Goal: Communication & Community: Participate in discussion

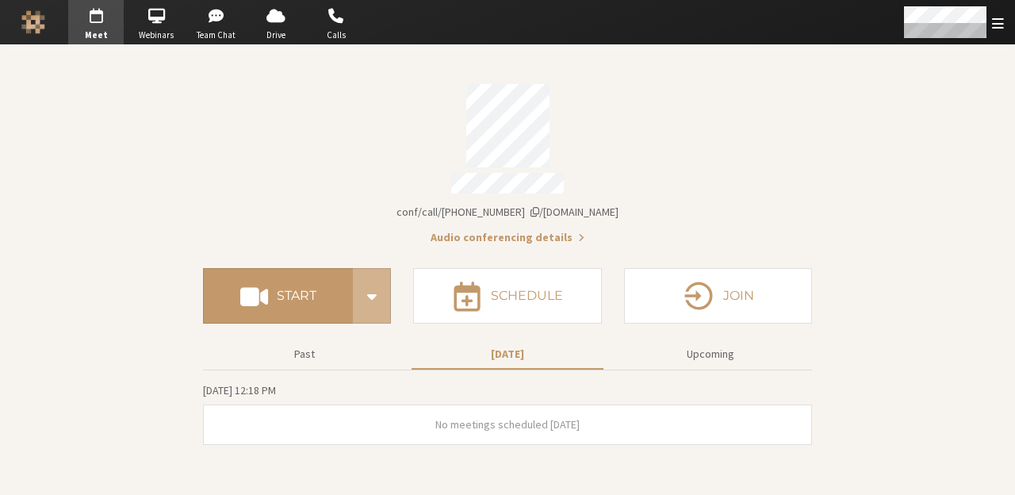
click at [371, 174] on div "Account details" at bounding box center [507, 185] width 609 height 25
click at [800, 27] on span "Open menu" at bounding box center [998, 23] width 12 height 15
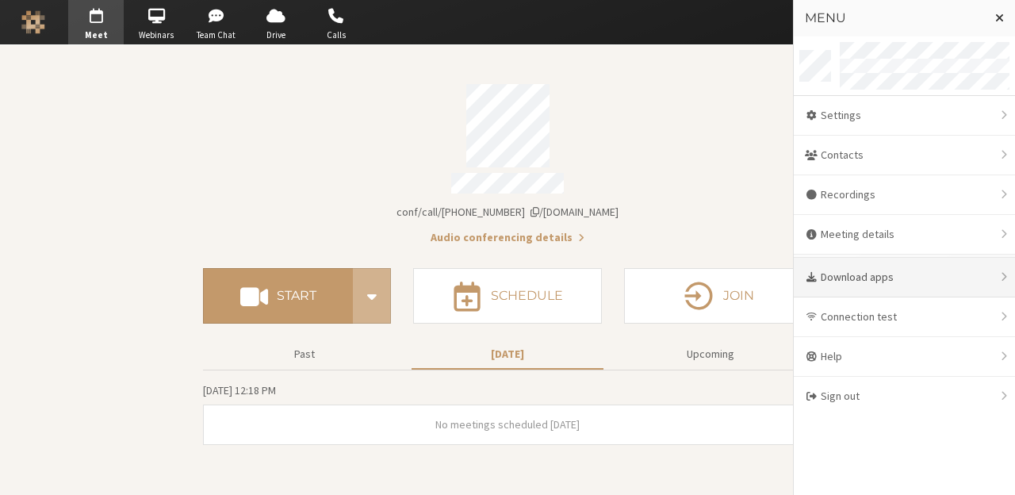
click at [800, 281] on div "Download apps" at bounding box center [904, 278] width 221 height 40
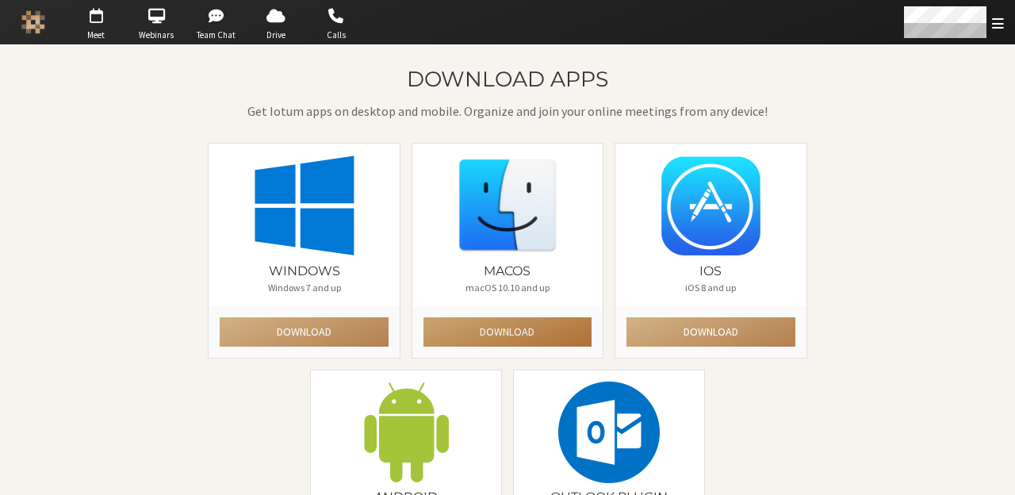
click at [458, 319] on button "Download" at bounding box center [507, 331] width 168 height 29
click at [492, 332] on button "Download" at bounding box center [507, 331] width 168 height 29
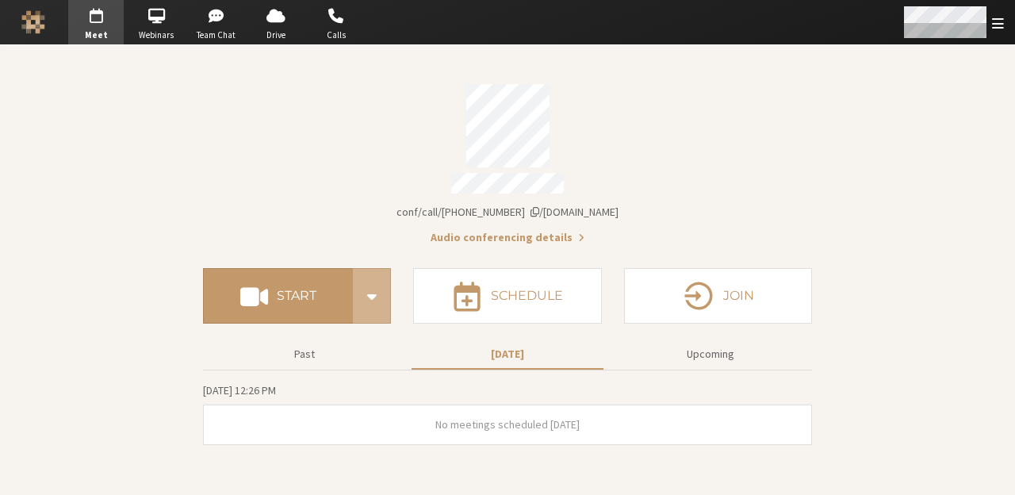
click at [800, 27] on span "Open menu" at bounding box center [998, 23] width 12 height 15
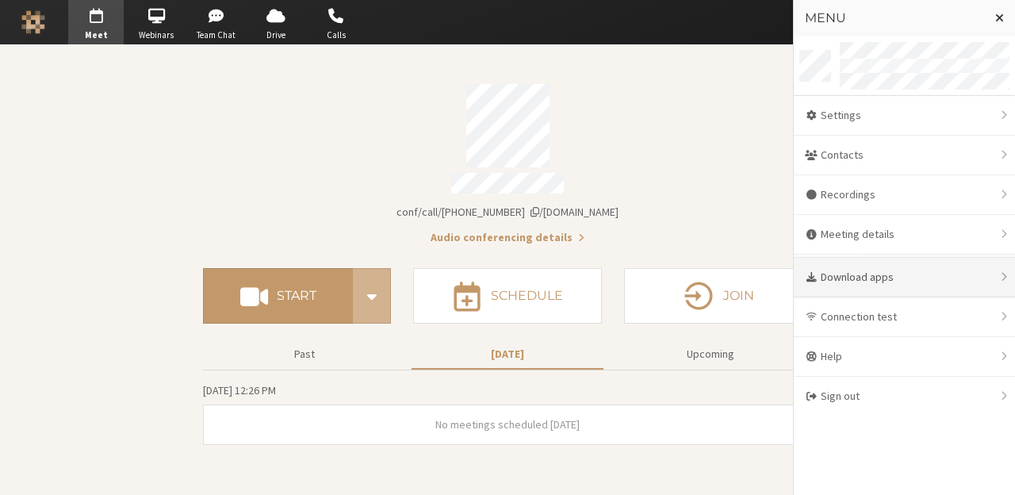
click at [800, 278] on div "Download apps" at bounding box center [904, 278] width 221 height 40
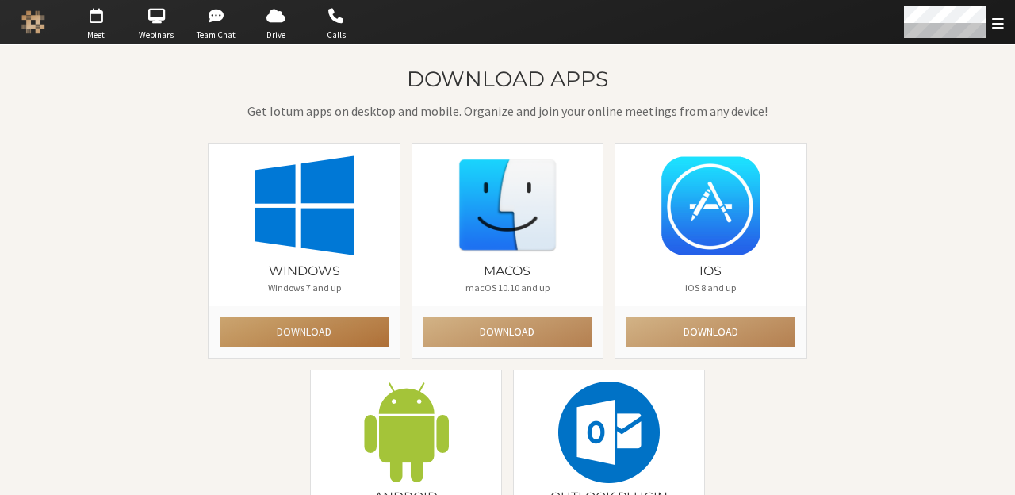
click at [321, 331] on button "Download" at bounding box center [304, 331] width 168 height 29
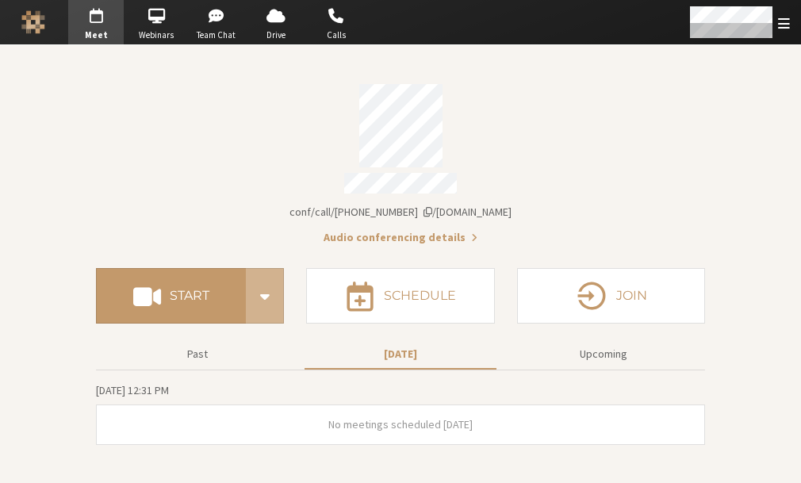
click at [523, 119] on div "Account details" at bounding box center [400, 125] width 609 height 83
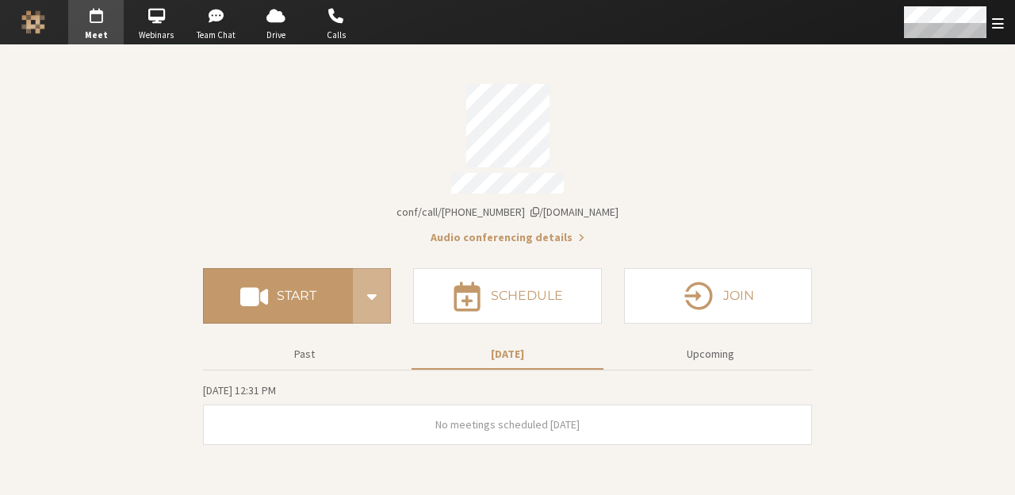
click at [319, 326] on div "Start" at bounding box center [297, 301] width 188 height 67
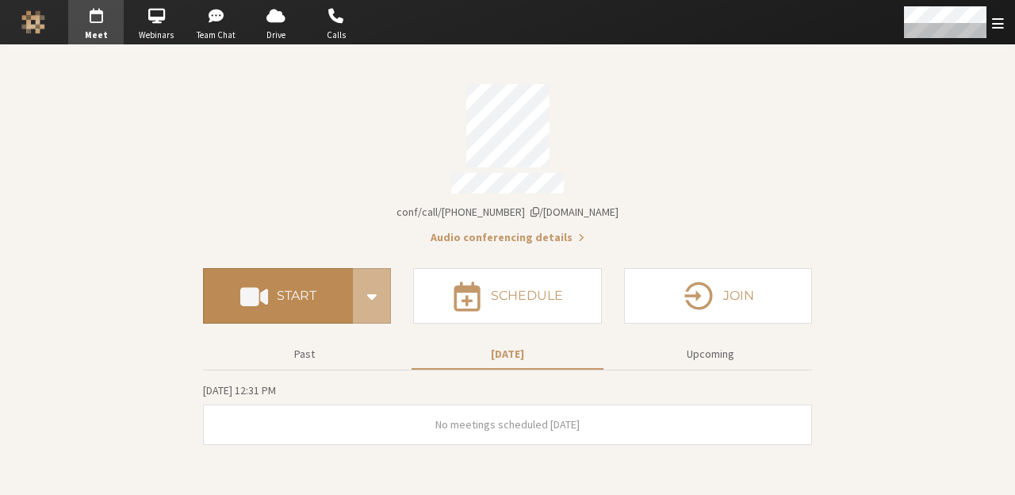
click at [281, 280] on button "Start" at bounding box center [278, 295] width 150 height 55
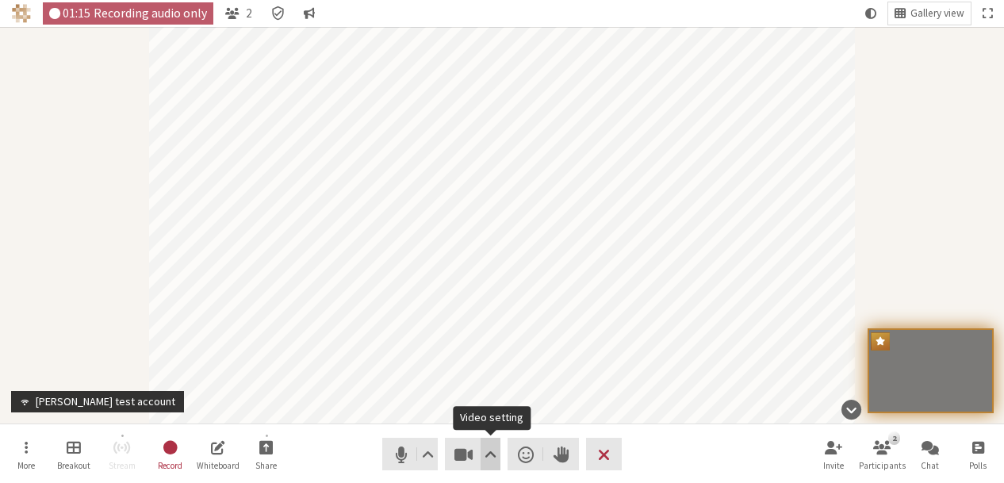
click at [499, 446] on button "Video setting" at bounding box center [490, 454] width 20 height 33
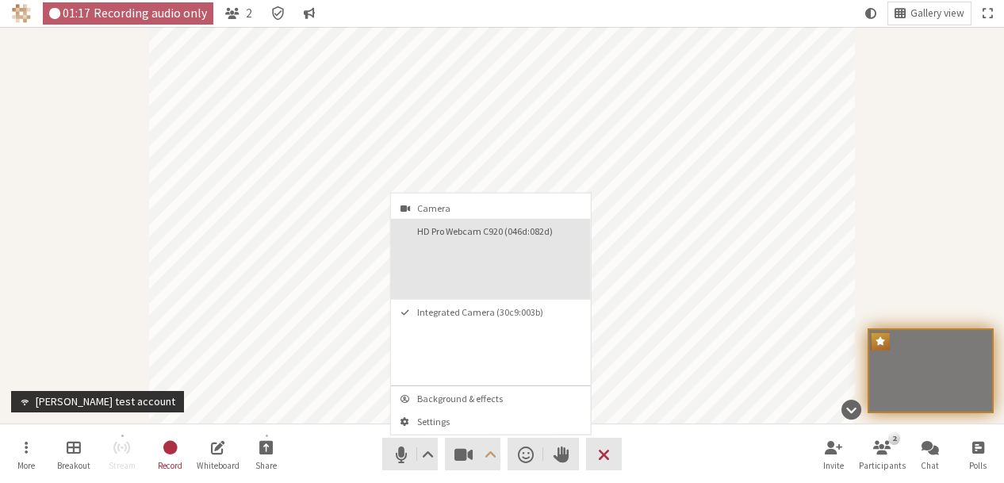
click at [459, 285] on button "HD Pro Webcam C920 (046d:082d)" at bounding box center [491, 259] width 200 height 81
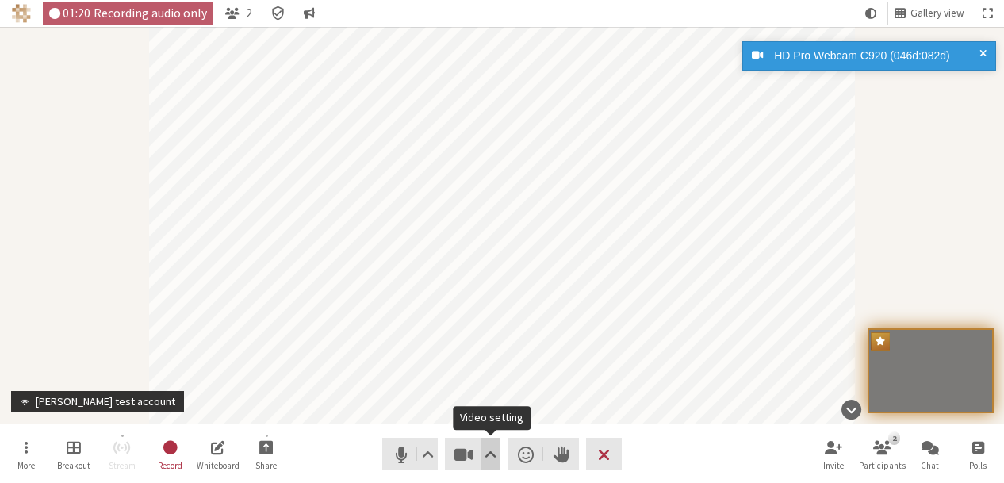
click at [492, 456] on span "Video setting" at bounding box center [490, 454] width 12 height 22
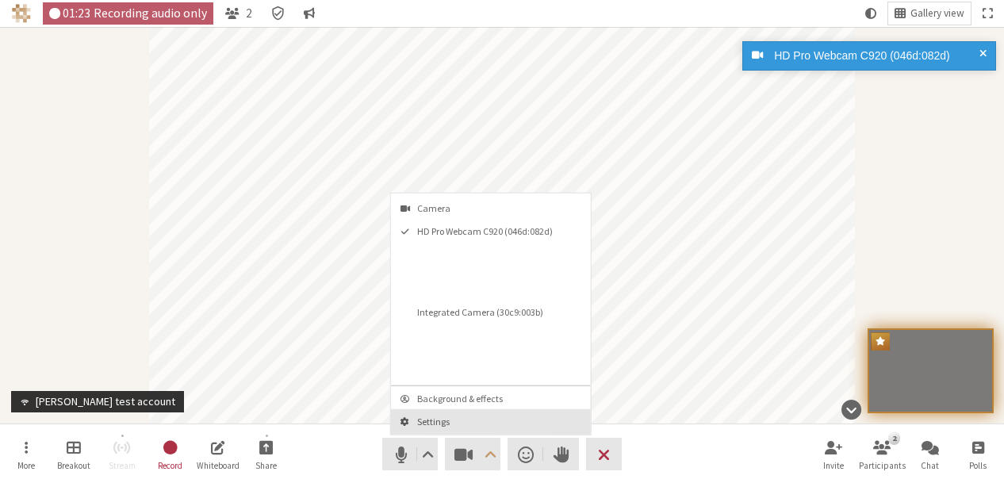
click at [444, 418] on span "Settings" at bounding box center [500, 420] width 166 height 10
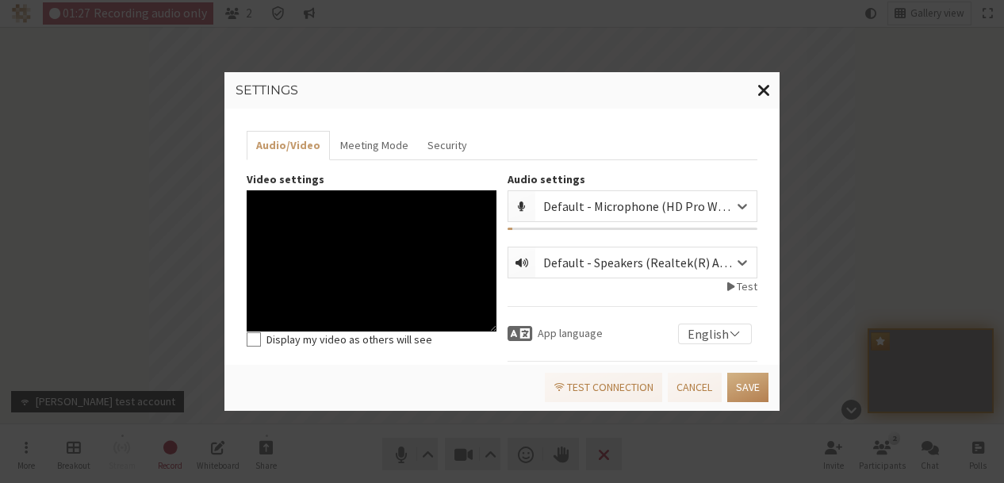
click at [761, 91] on span "Close modal" at bounding box center [763, 90] width 13 height 20
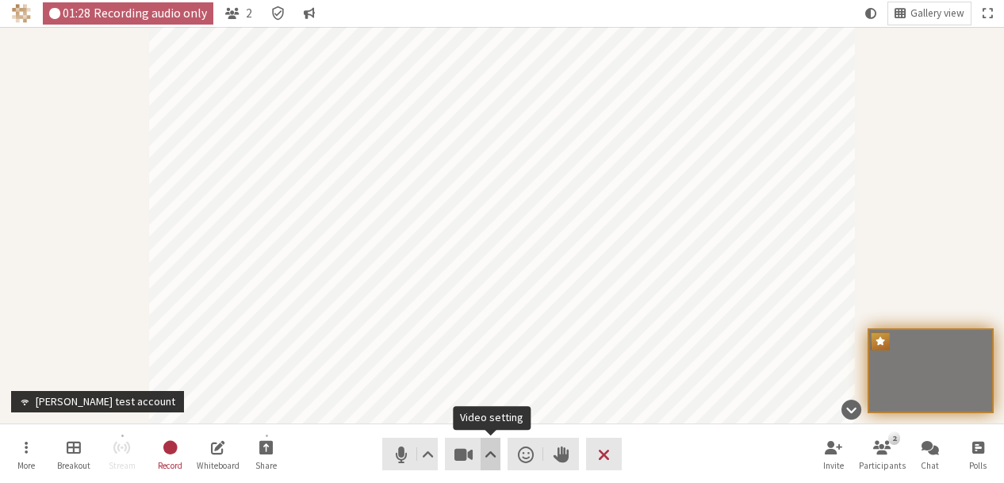
click at [488, 447] on span "Video setting" at bounding box center [490, 454] width 12 height 22
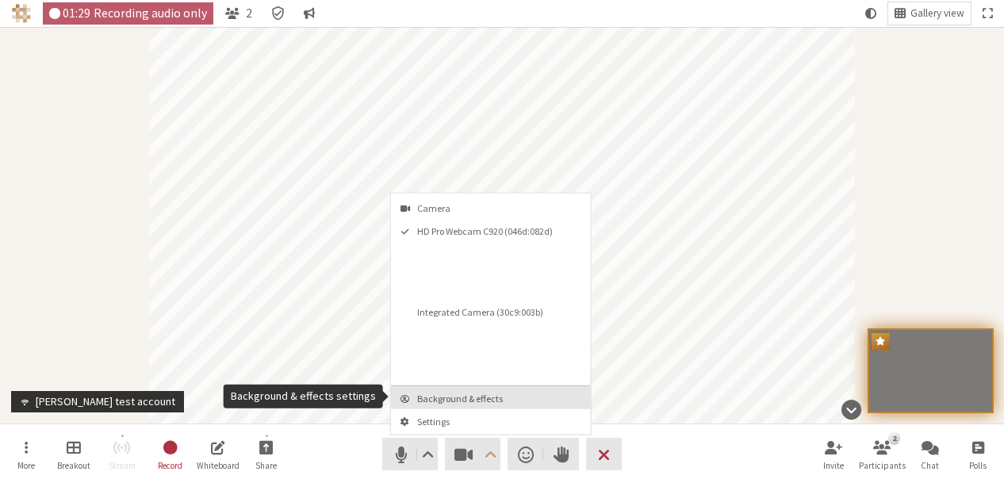
click at [460, 395] on span "Background & effects" at bounding box center [500, 398] width 166 height 10
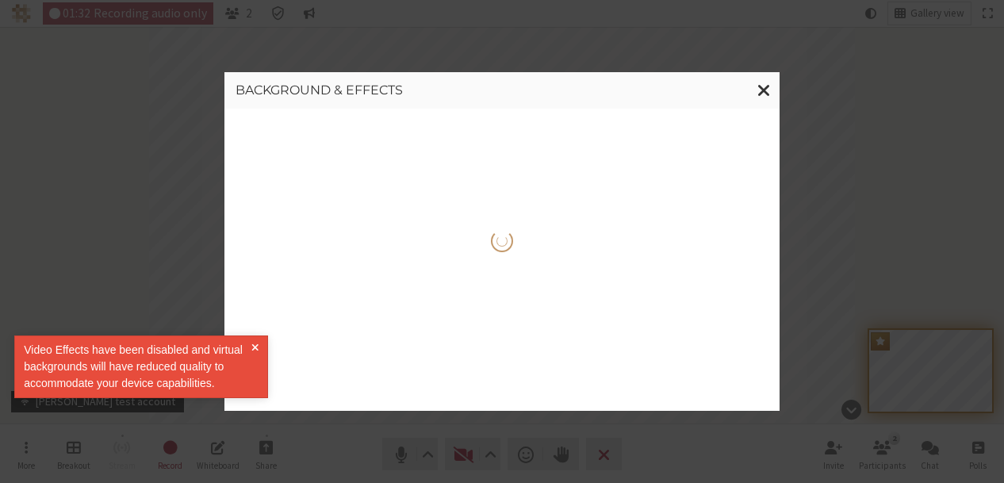
click at [248, 350] on div "Video Effects have been disabled and virtual backgrounds will have reduced qual…" at bounding box center [138, 367] width 228 height 50
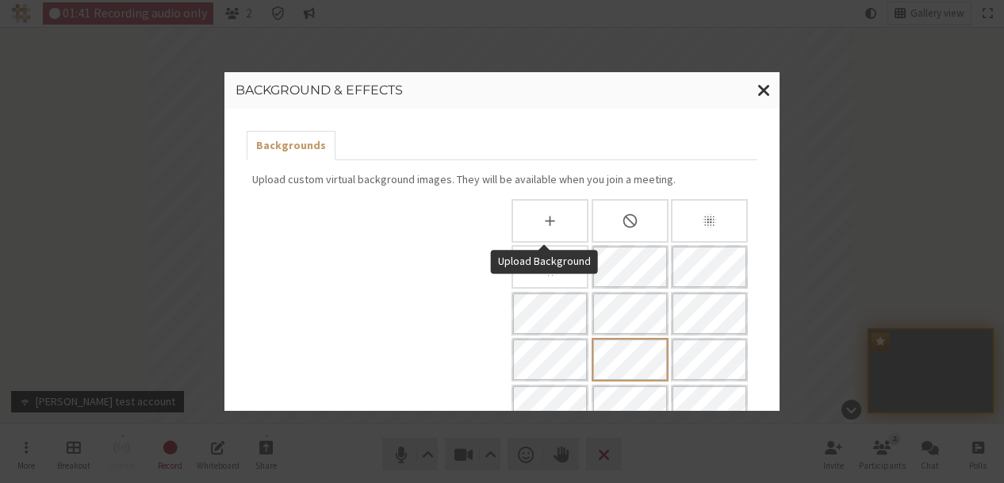
click at [561, 216] on div "Upload Background" at bounding box center [550, 221] width 74 height 40
click at [633, 212] on div "None" at bounding box center [629, 221] width 77 height 44
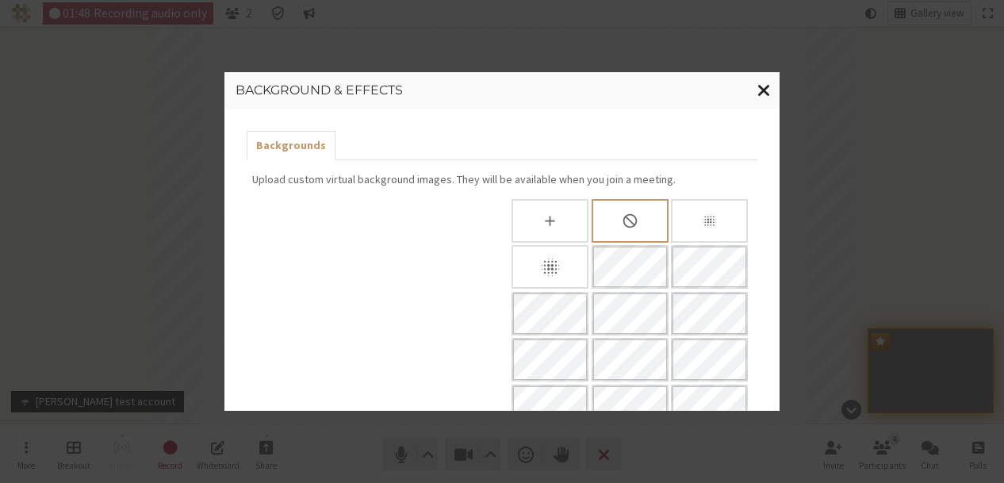
click at [763, 80] on span "Close modal" at bounding box center [763, 90] width 13 height 20
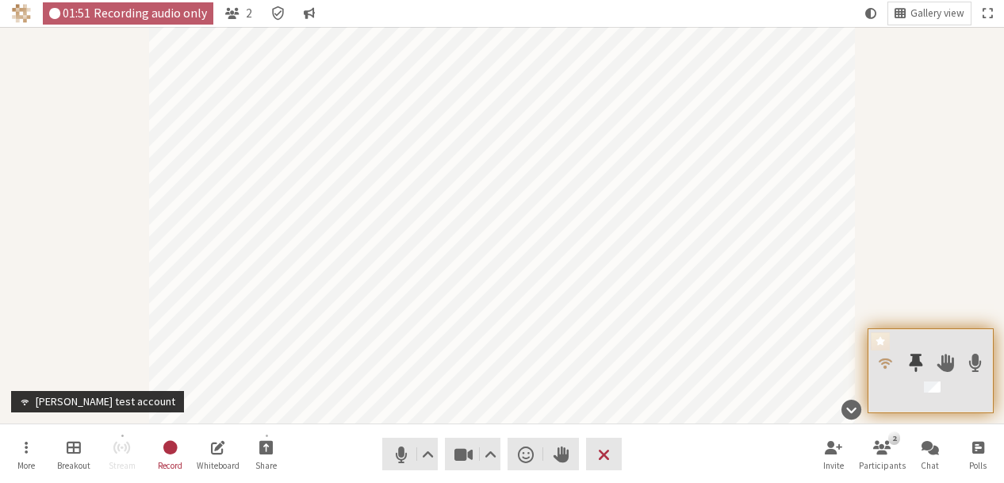
click at [915, 363] on span at bounding box center [915, 362] width 13 height 21
click at [913, 362] on span at bounding box center [915, 362] width 13 height 21
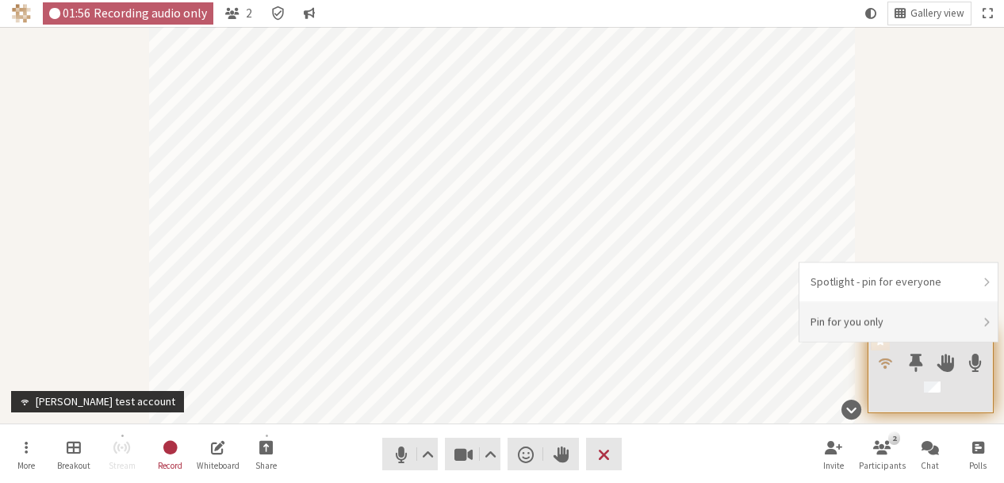
click at [882, 319] on li "Pin for you only" at bounding box center [898, 321] width 198 height 39
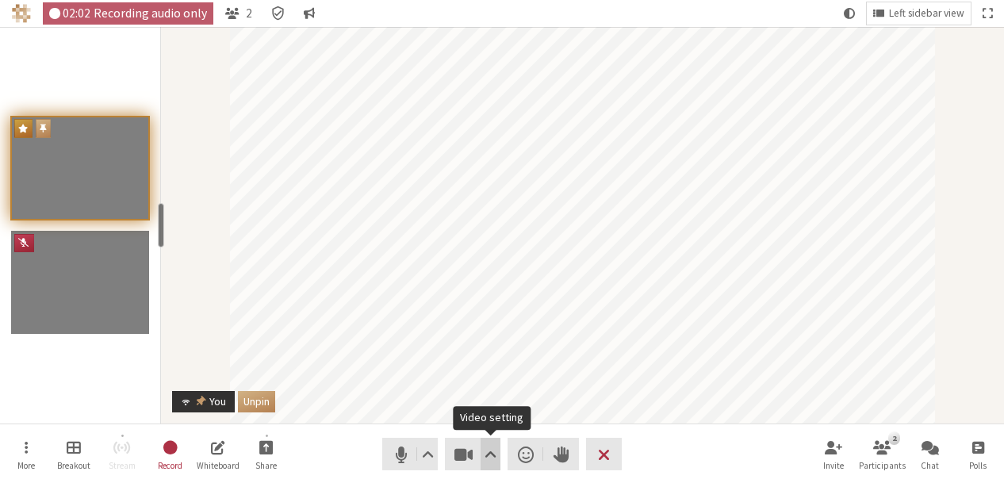
click at [487, 455] on span "Video setting" at bounding box center [490, 454] width 12 height 22
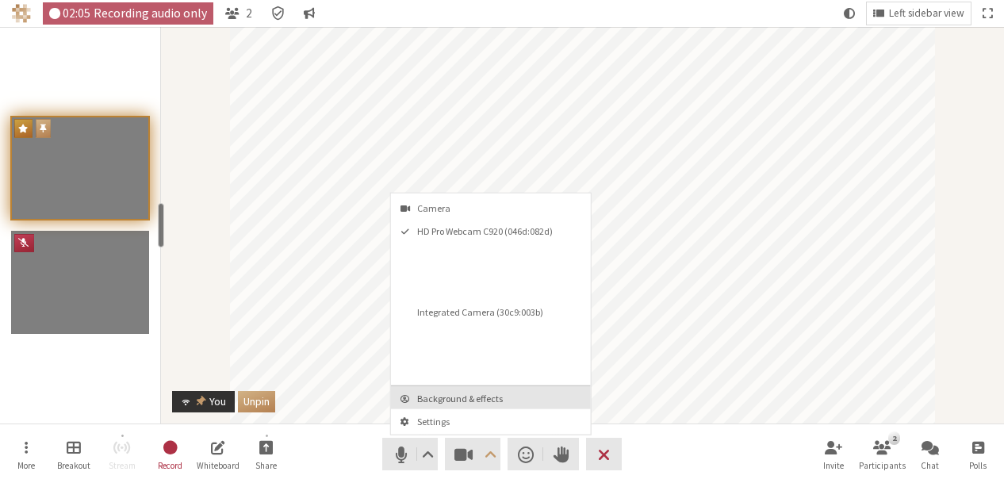
click at [480, 400] on span "Background & effects" at bounding box center [500, 398] width 166 height 10
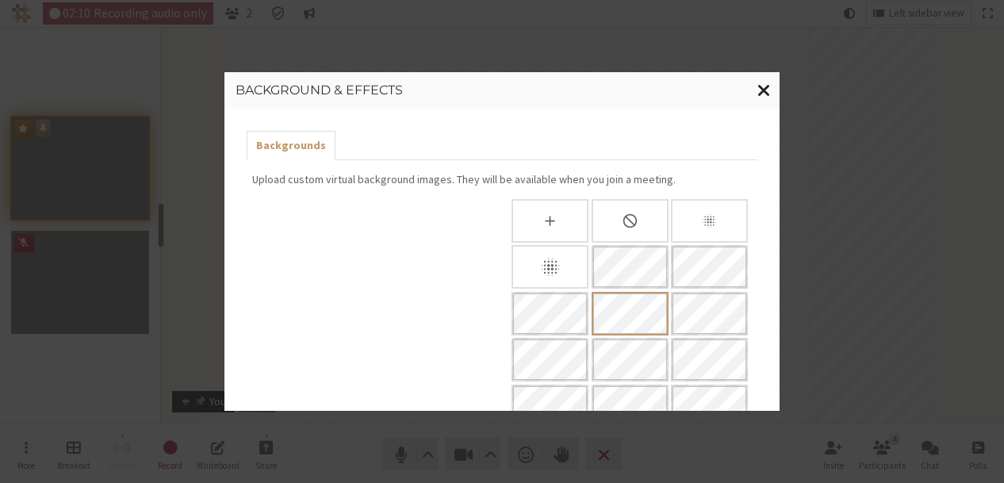
click at [759, 92] on span "Close modal" at bounding box center [763, 90] width 13 height 20
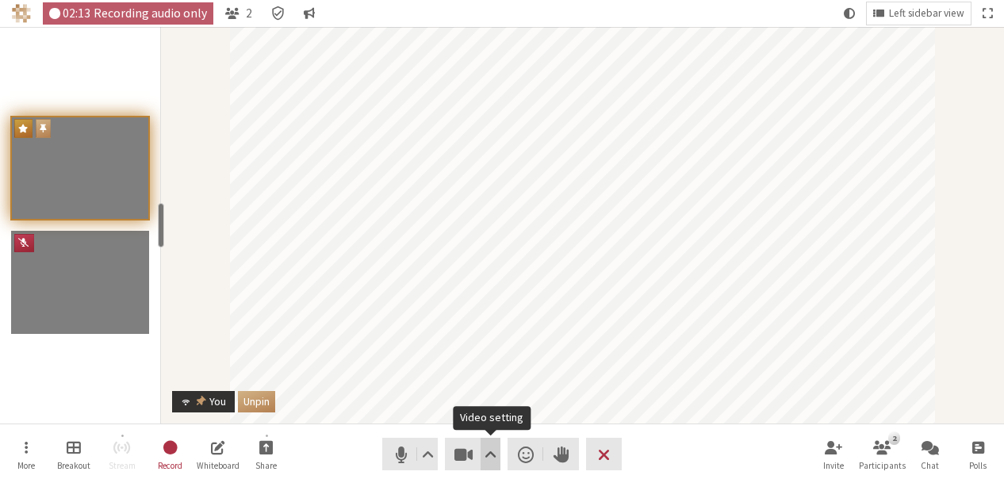
click at [487, 468] on button "Video setting" at bounding box center [490, 454] width 20 height 33
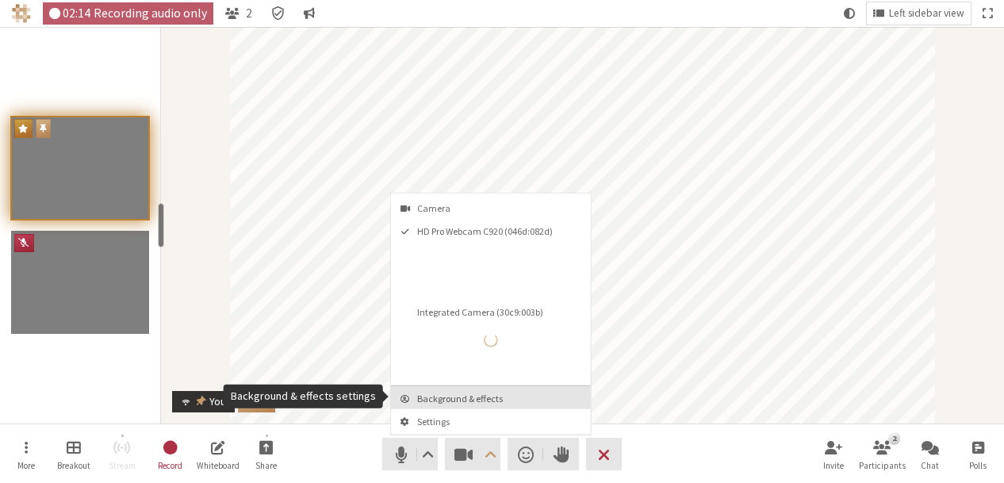
click at [466, 394] on span "Background & effects" at bounding box center [500, 398] width 166 height 10
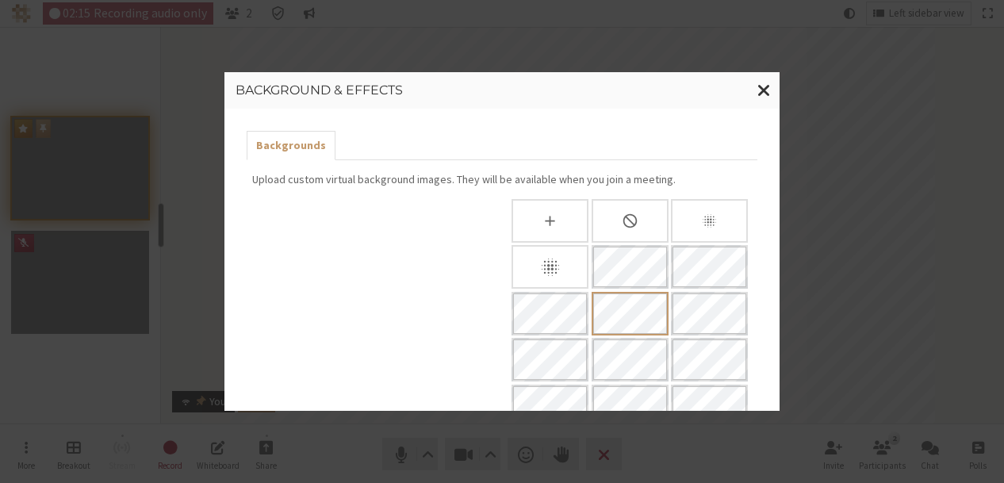
scroll to position [187, 0]
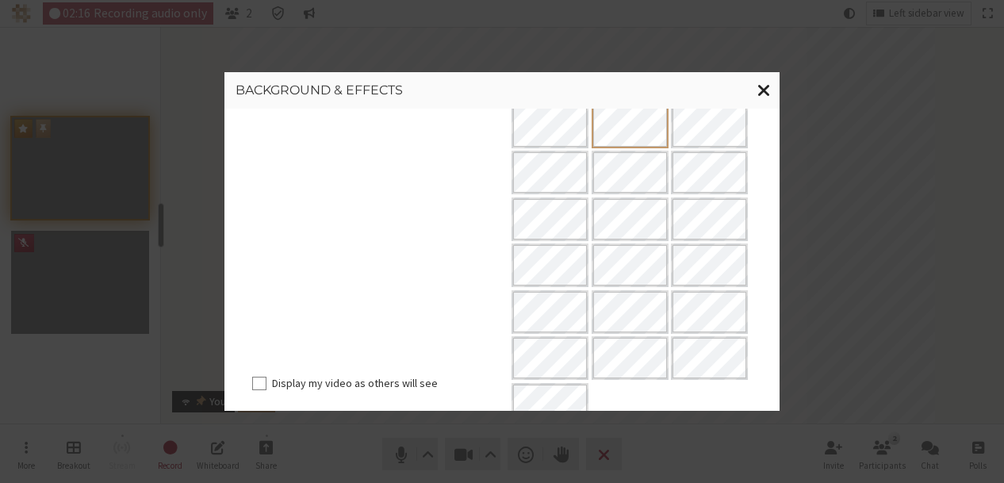
click at [758, 80] on span "Close modal" at bounding box center [763, 90] width 13 height 20
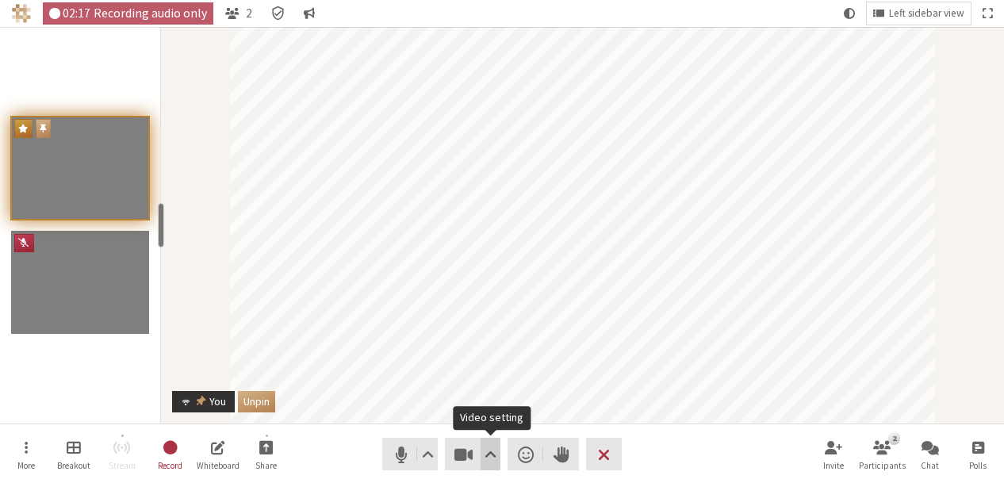
click at [488, 447] on span "Video setting" at bounding box center [490, 454] width 12 height 22
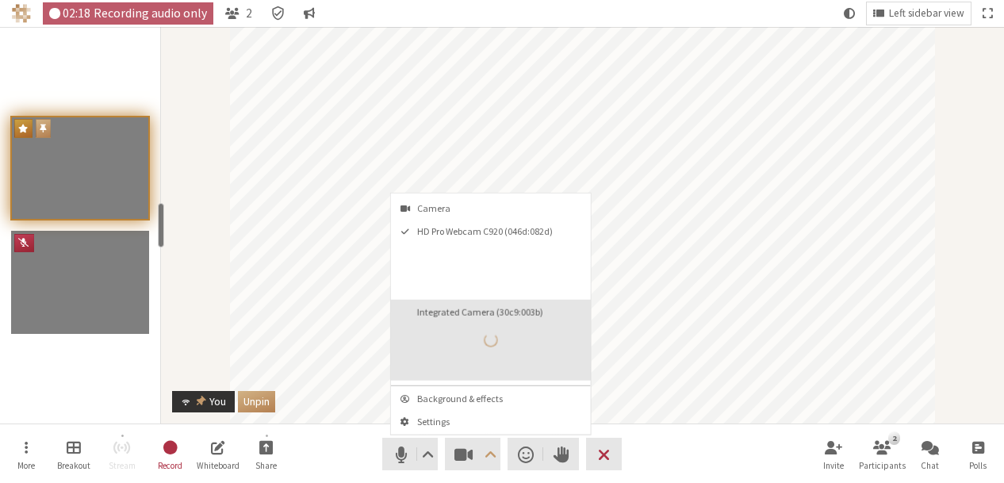
click at [480, 327] on div "Integrated Camera (30c9:003b)" at bounding box center [490, 340] width 36 height 36
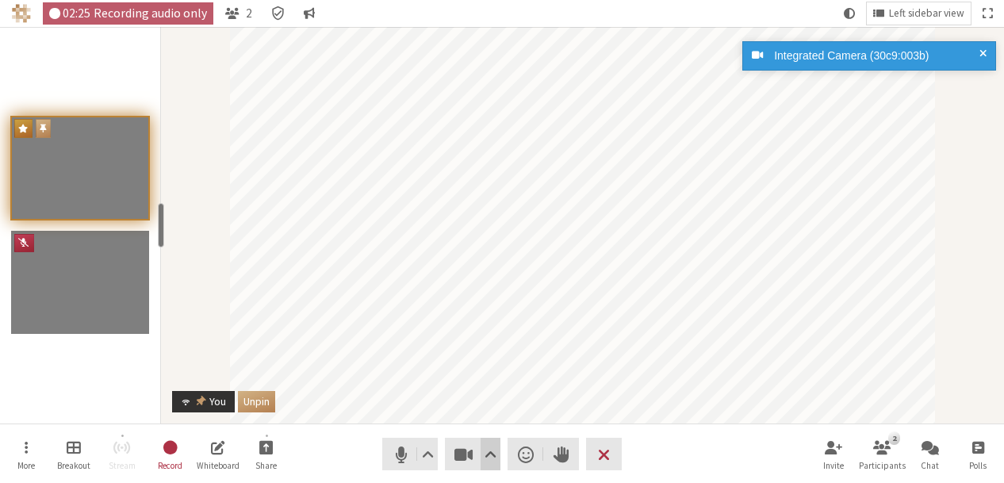
click at [496, 446] on span "Video setting" at bounding box center [490, 454] width 12 height 22
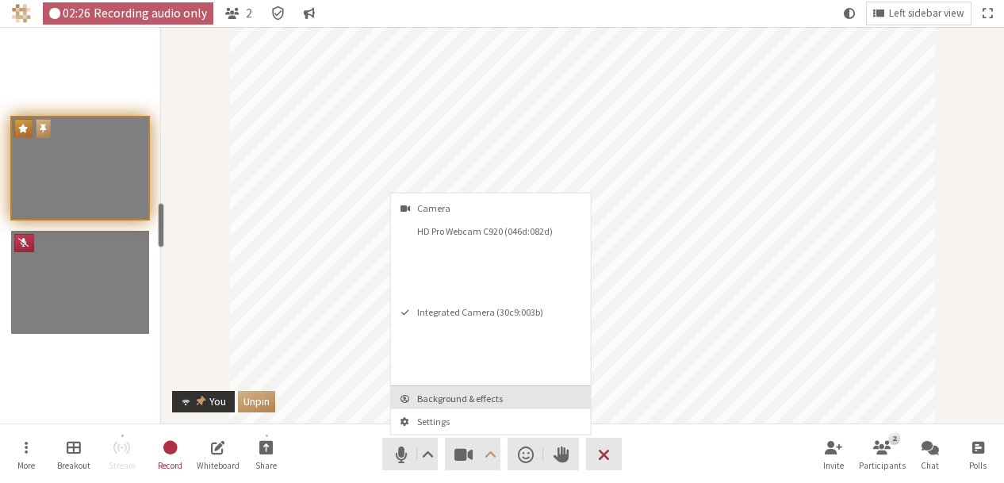
click at [458, 396] on span "Background & effects" at bounding box center [500, 398] width 166 height 10
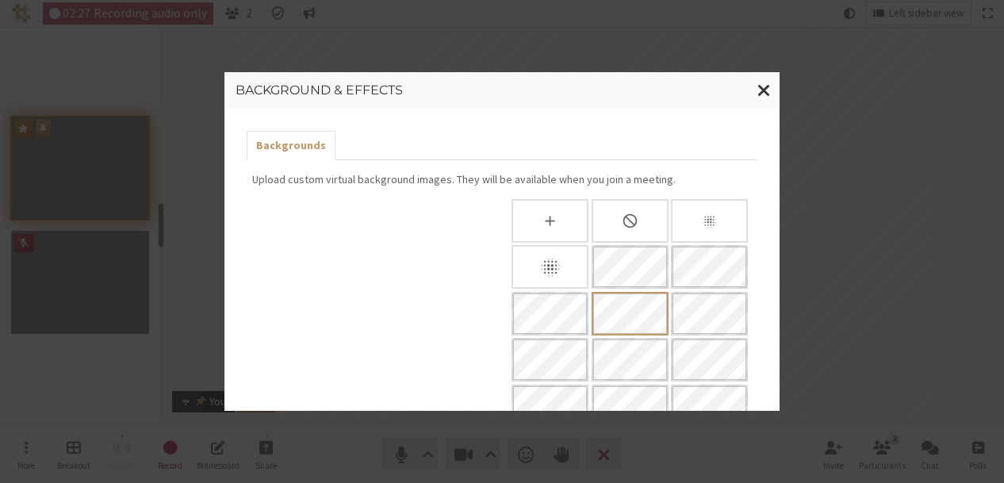
click at [609, 217] on div "None" at bounding box center [629, 221] width 77 height 44
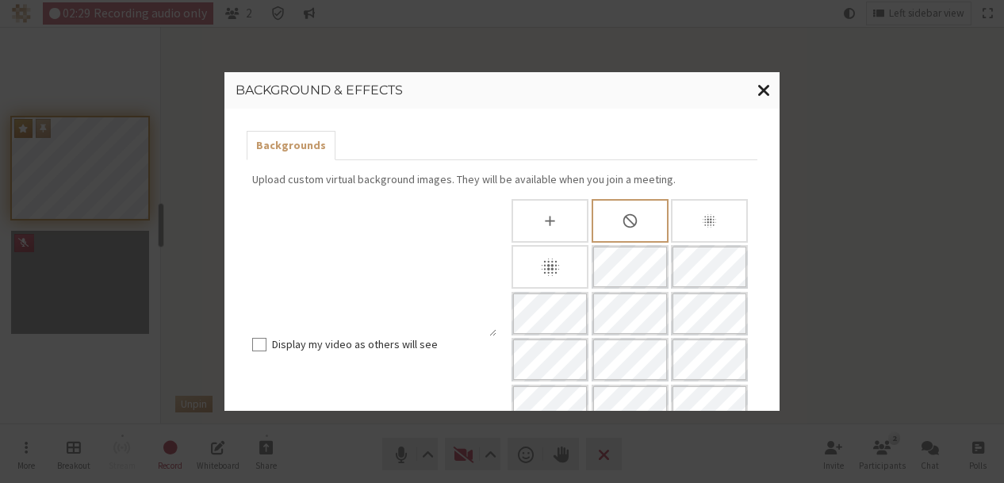
click at [773, 99] on button "Close modal" at bounding box center [763, 90] width 31 height 36
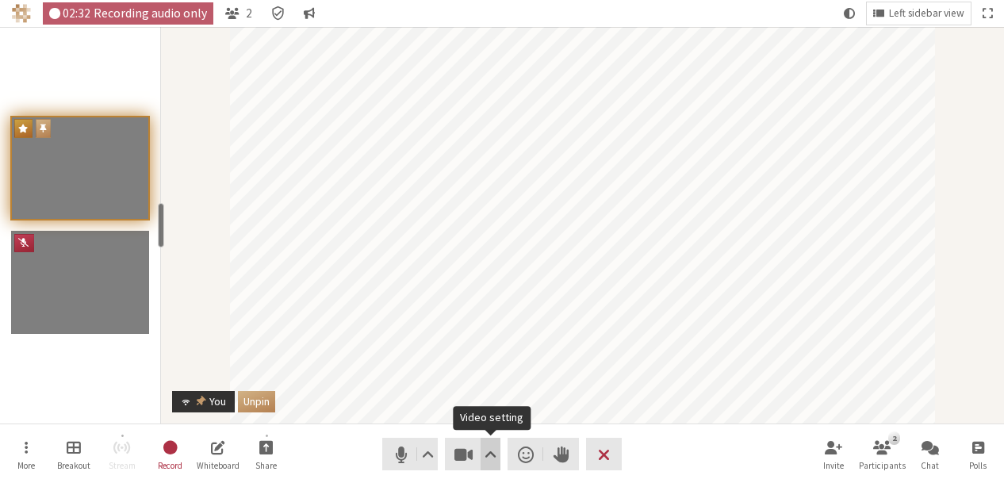
click at [493, 444] on span "Video setting" at bounding box center [490, 454] width 12 height 22
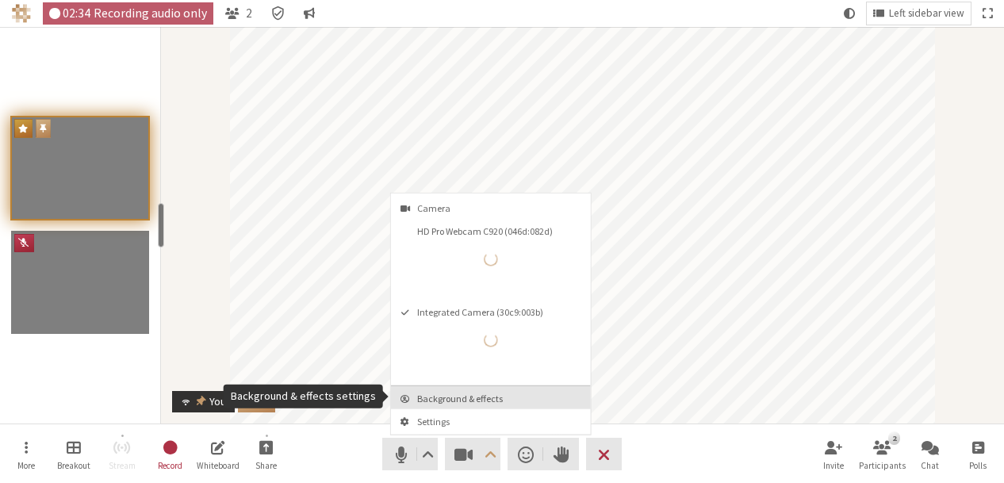
click at [464, 395] on span "Background & effects" at bounding box center [500, 398] width 166 height 10
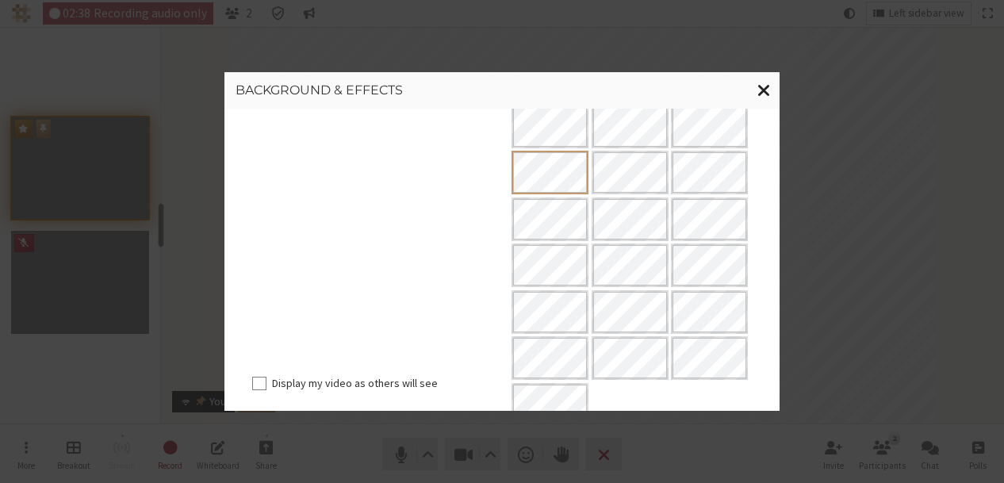
click at [767, 95] on span "Close modal" at bounding box center [763, 90] width 13 height 20
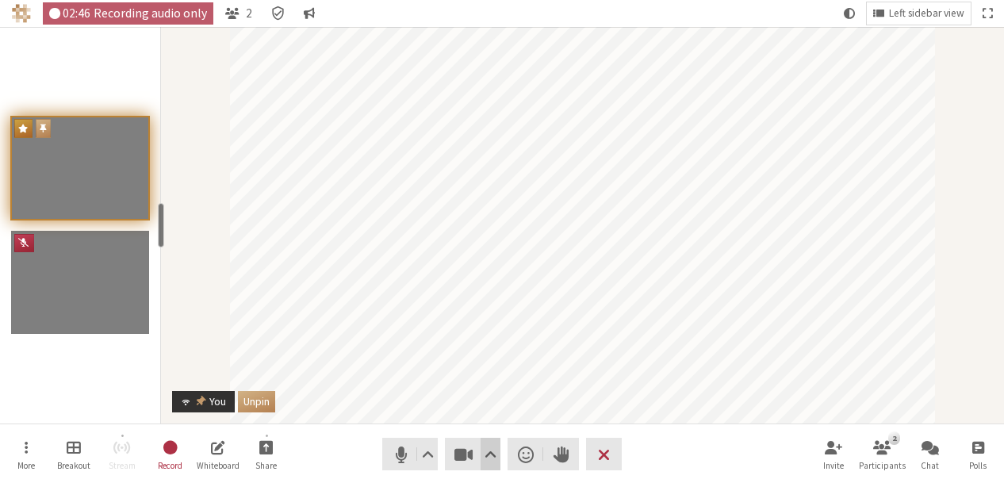
click at [490, 448] on span "Video setting" at bounding box center [490, 454] width 12 height 22
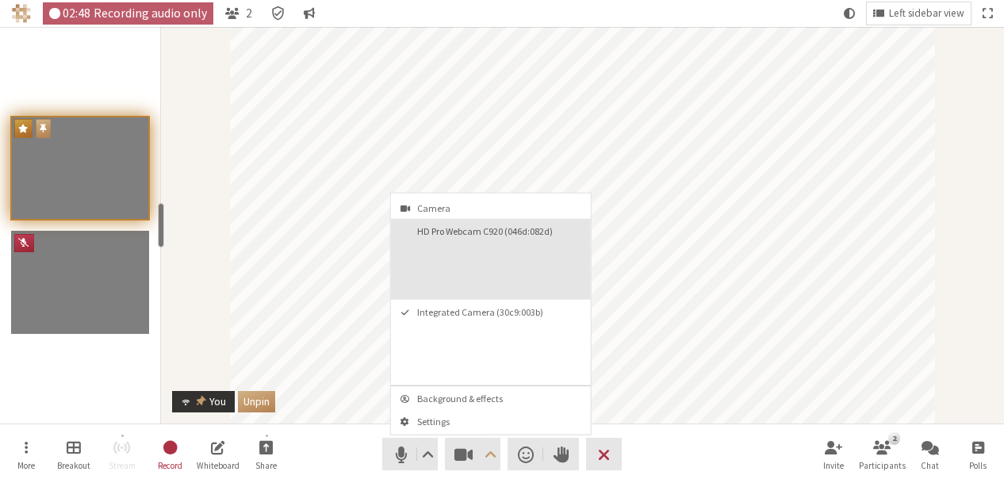
click at [472, 277] on button "HD Pro Webcam C920 (046d:082d)" at bounding box center [491, 259] width 200 height 81
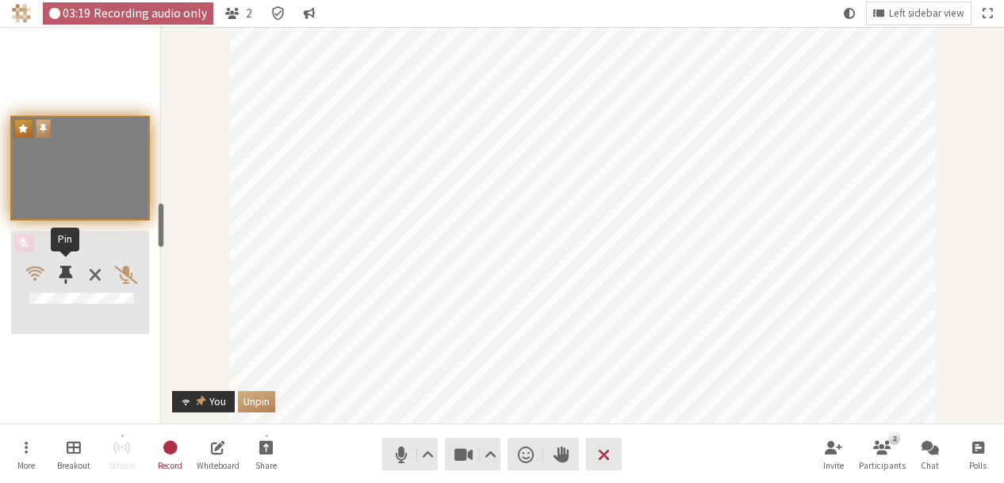
click at [68, 279] on span "Participants" at bounding box center [65, 274] width 13 height 21
click at [69, 274] on span "Participants" at bounding box center [65, 274] width 13 height 21
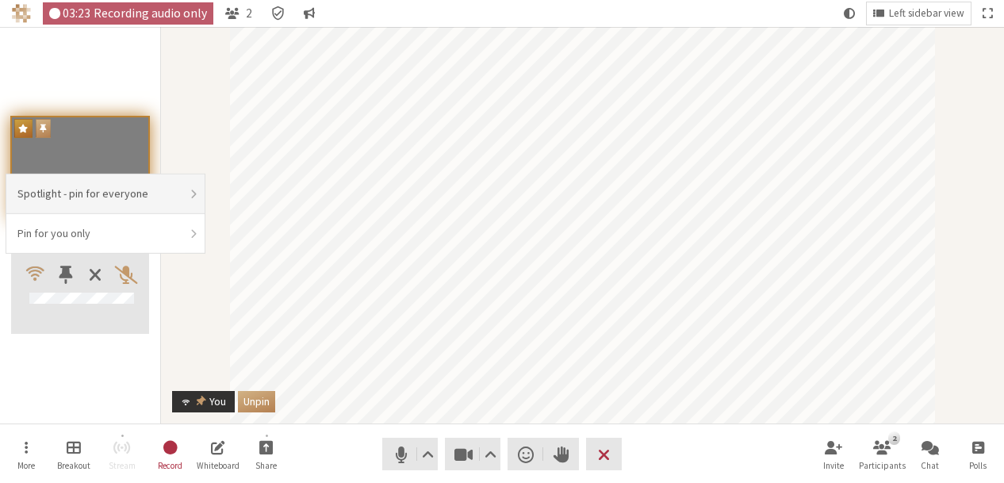
click at [78, 207] on li "Spotlight - pin for everyone" at bounding box center [105, 194] width 198 height 40
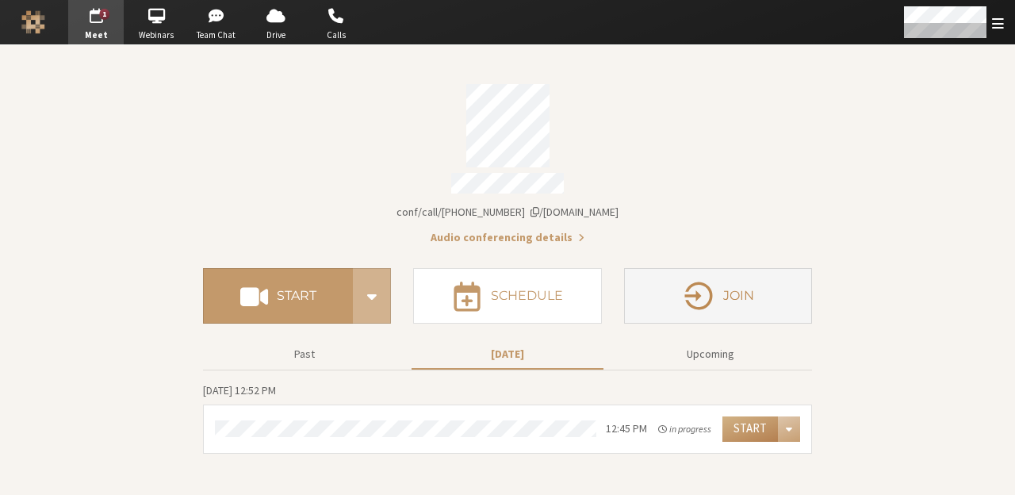
click at [679, 305] on button "Join" at bounding box center [718, 295] width 188 height 55
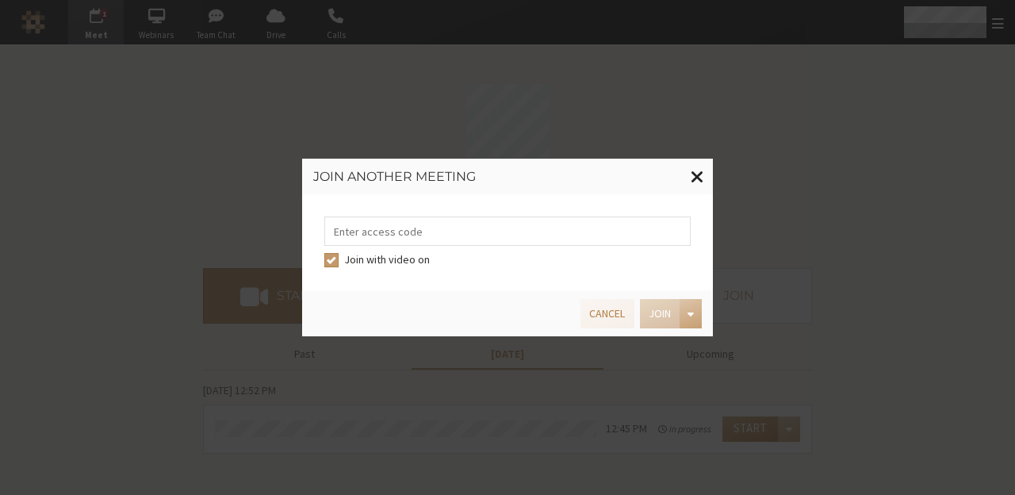
click at [702, 184] on span at bounding box center [697, 176] width 13 height 20
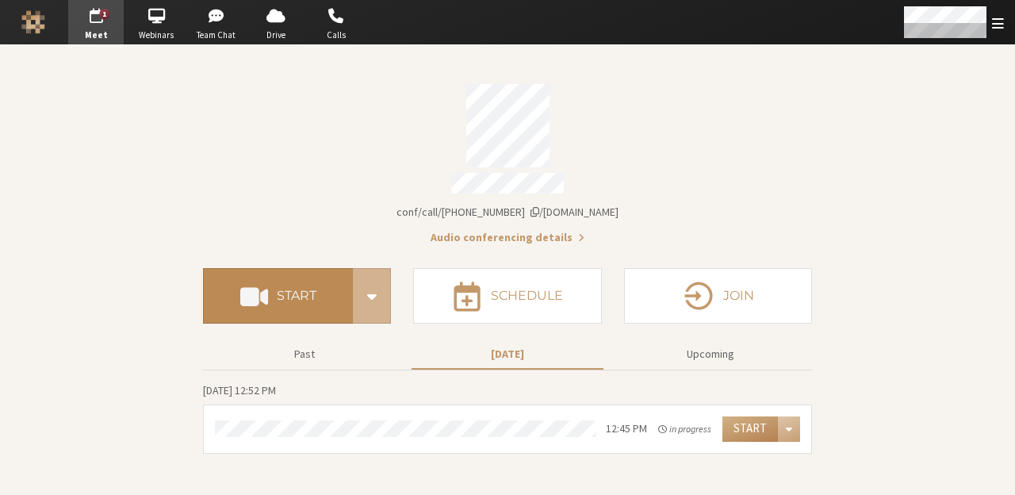
click at [290, 289] on h4 "Start" at bounding box center [297, 295] width 40 height 13
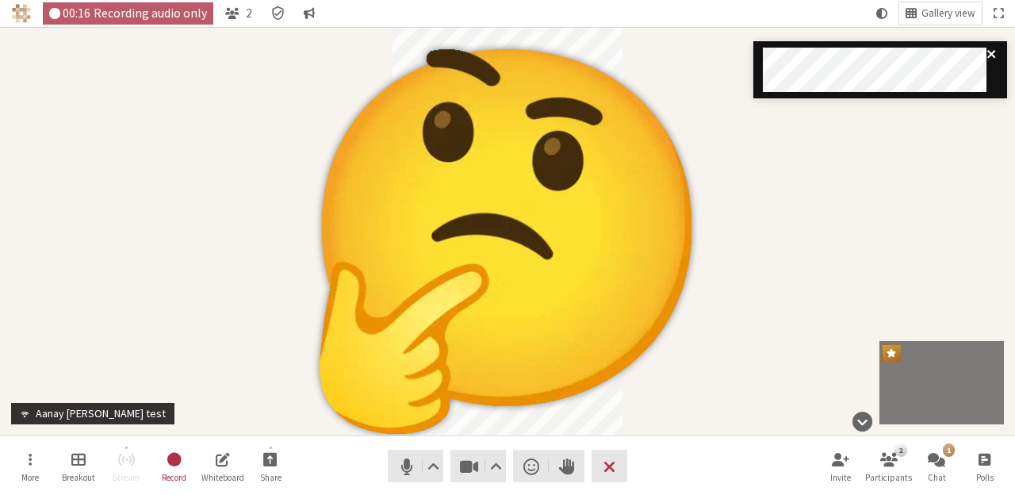
click at [995, 59] on icon "close" at bounding box center [991, 54] width 11 height 13
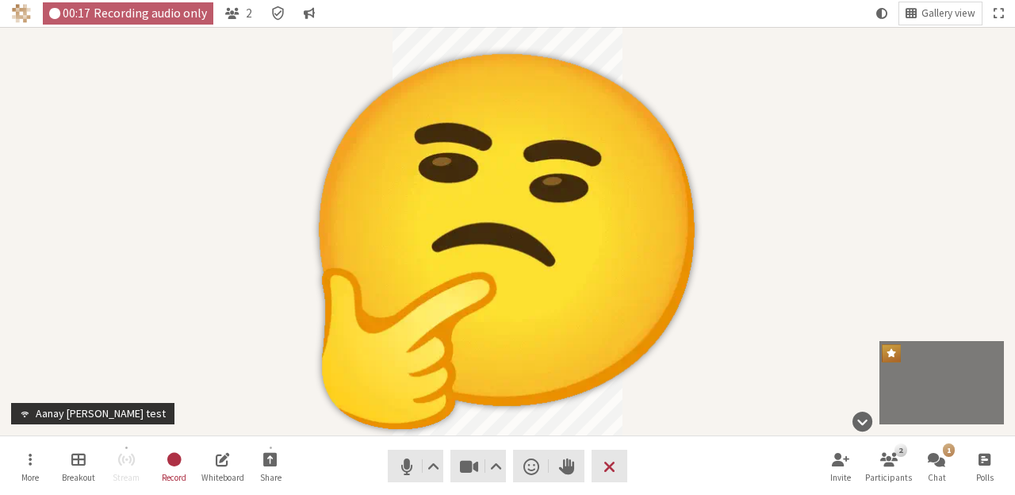
click at [687, 173] on img "Participant" at bounding box center [507, 231] width 507 height 408
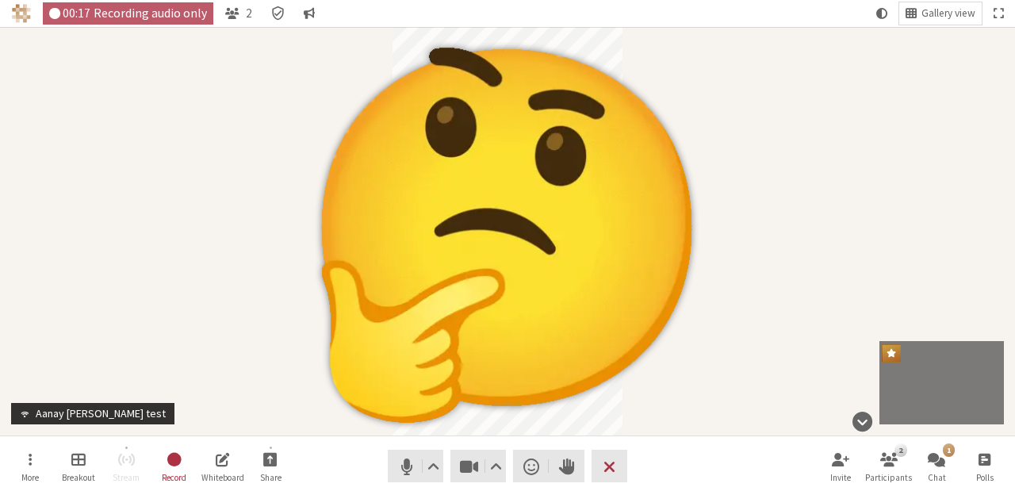
click at [585, 180] on img "Participant" at bounding box center [507, 231] width 507 height 408
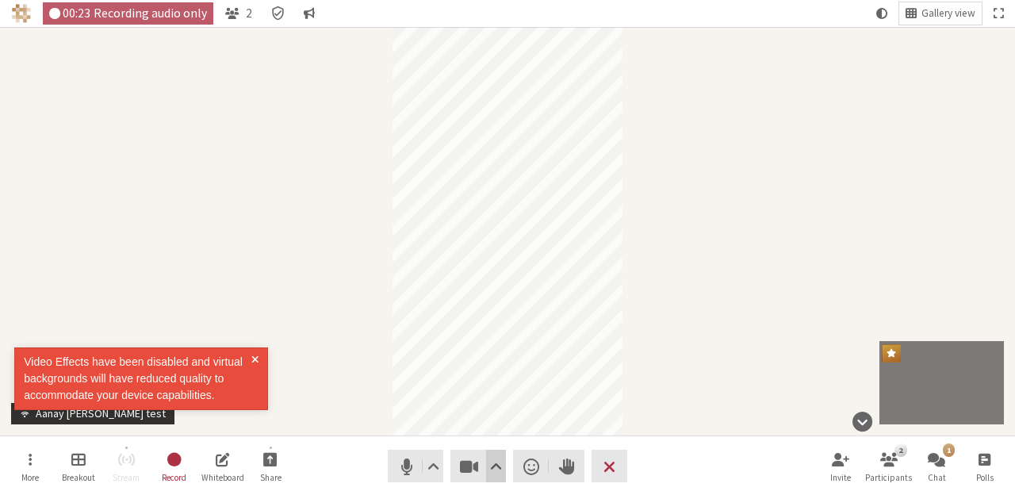
click at [490, 469] on span "Video setting" at bounding box center [496, 466] width 12 height 22
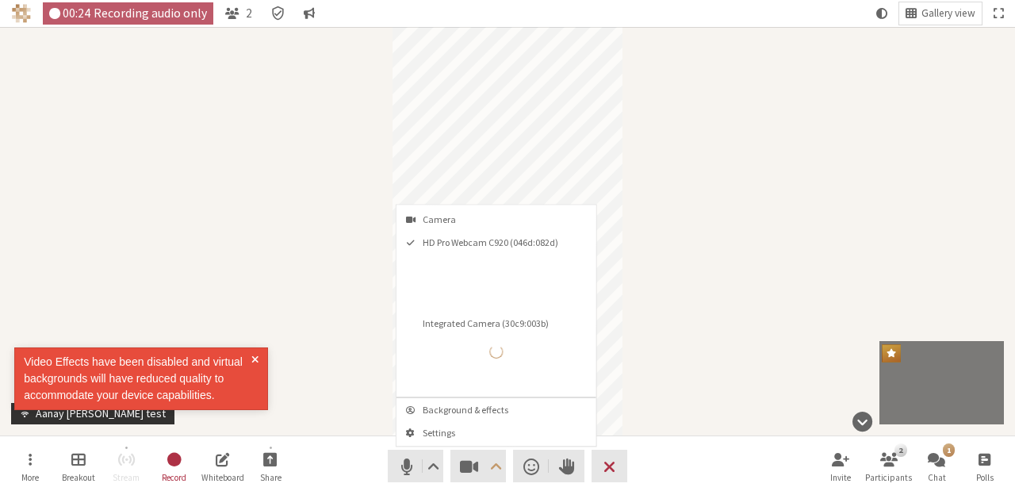
click at [777, 333] on div "Participant" at bounding box center [507, 231] width 1015 height 408
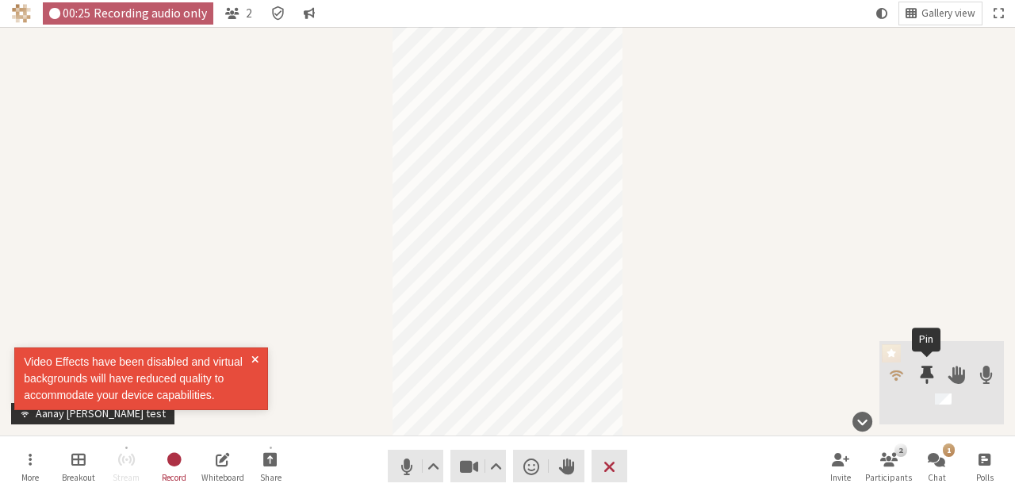
click at [924, 369] on span at bounding box center [926, 374] width 13 height 21
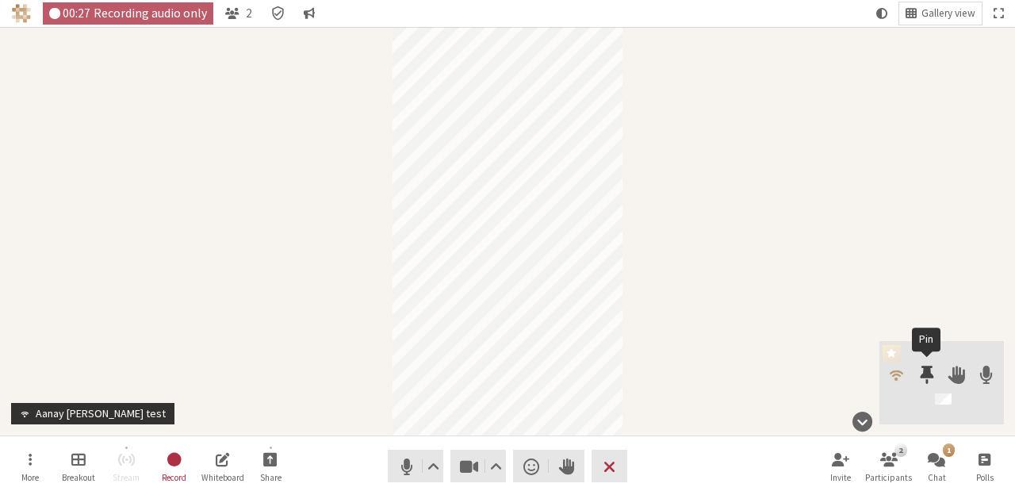
click at [928, 378] on span at bounding box center [926, 374] width 13 height 21
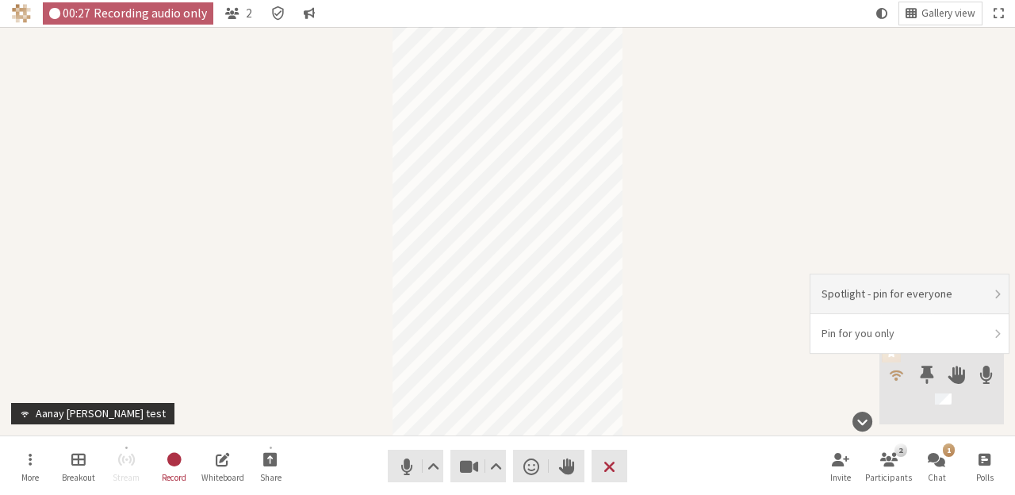
click at [906, 293] on li "Spotlight - pin for everyone" at bounding box center [909, 294] width 198 height 40
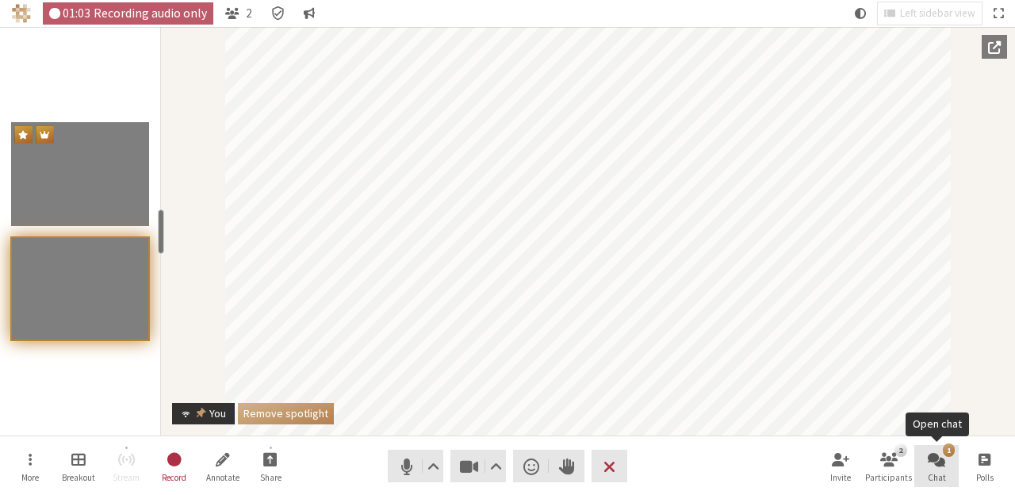
click at [939, 465] on span "Open chat" at bounding box center [936, 459] width 17 height 18
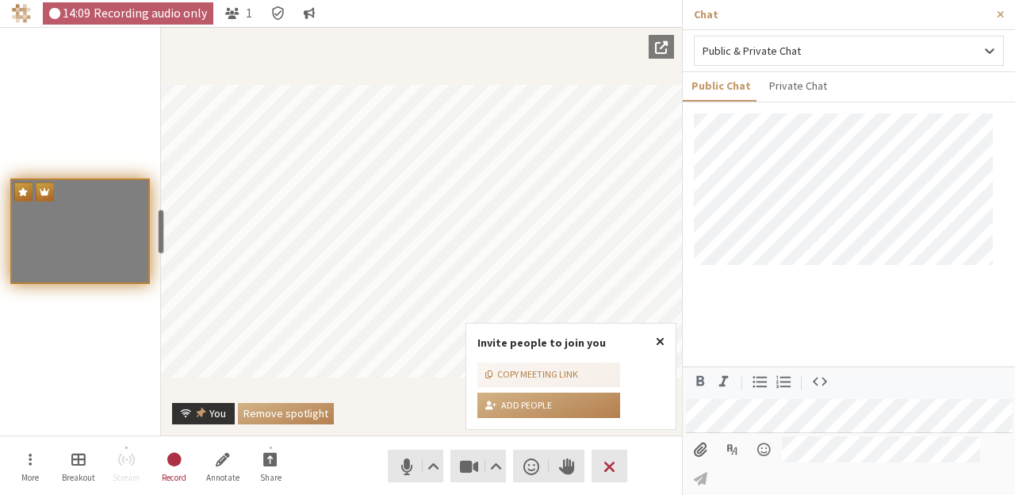
click at [660, 338] on span "Close popover" at bounding box center [660, 341] width 9 height 13
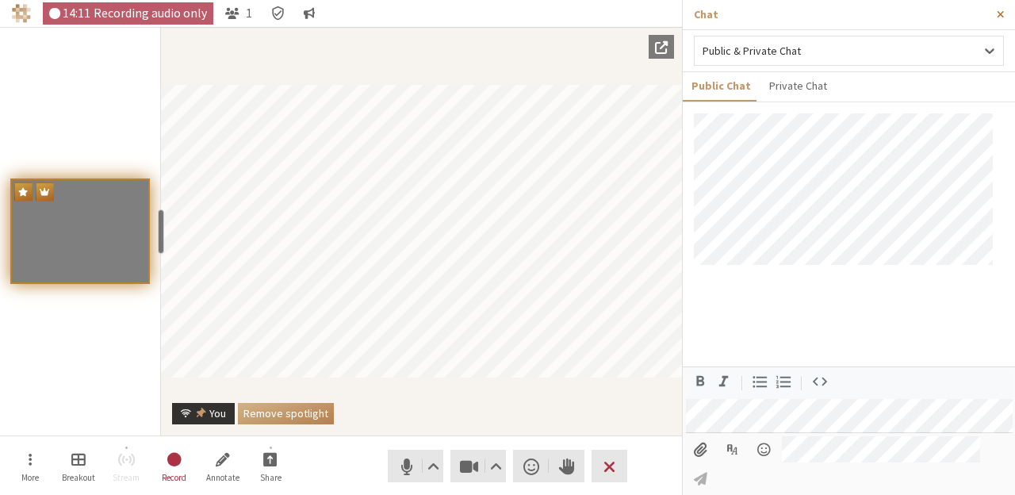
click at [996, 21] on button "Close sidebar" at bounding box center [999, 14] width 29 height 29
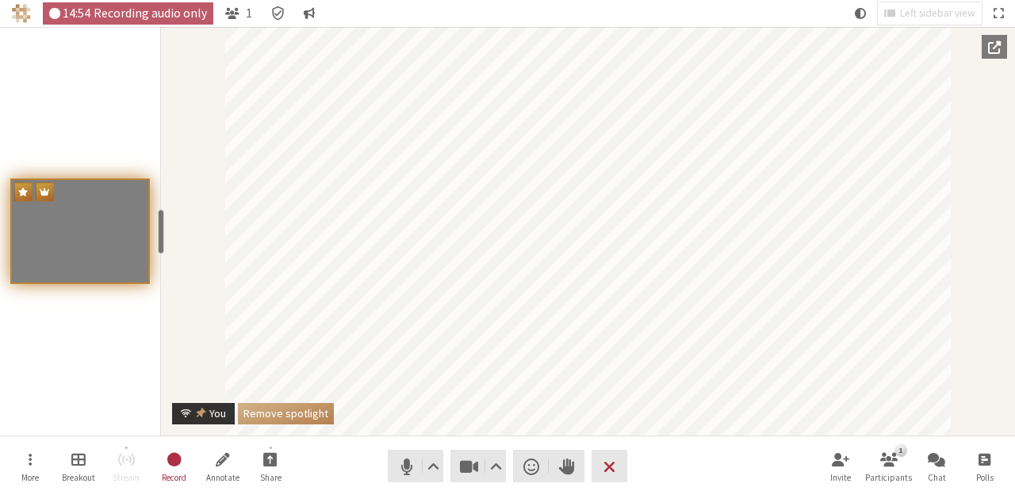
click at [951, 277] on div "Participant" at bounding box center [588, 231] width 854 height 408
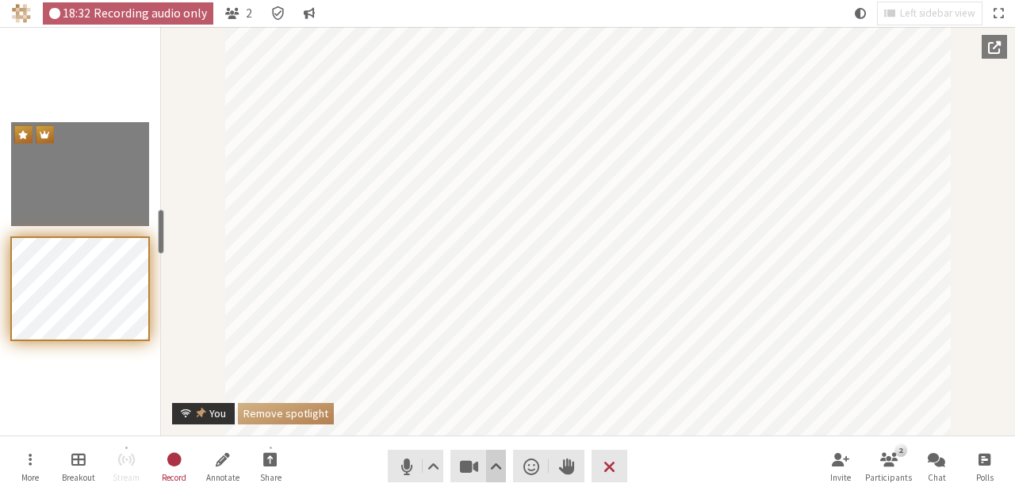
click at [499, 474] on span "Video setting" at bounding box center [496, 466] width 12 height 22
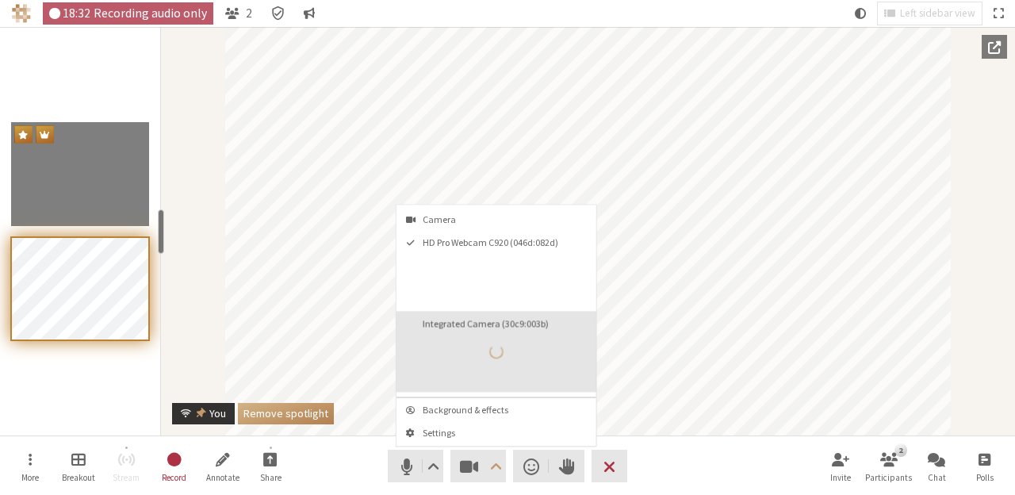
click at [494, 328] on button "Integrated Camera (30c9:003b)" at bounding box center [496, 351] width 200 height 81
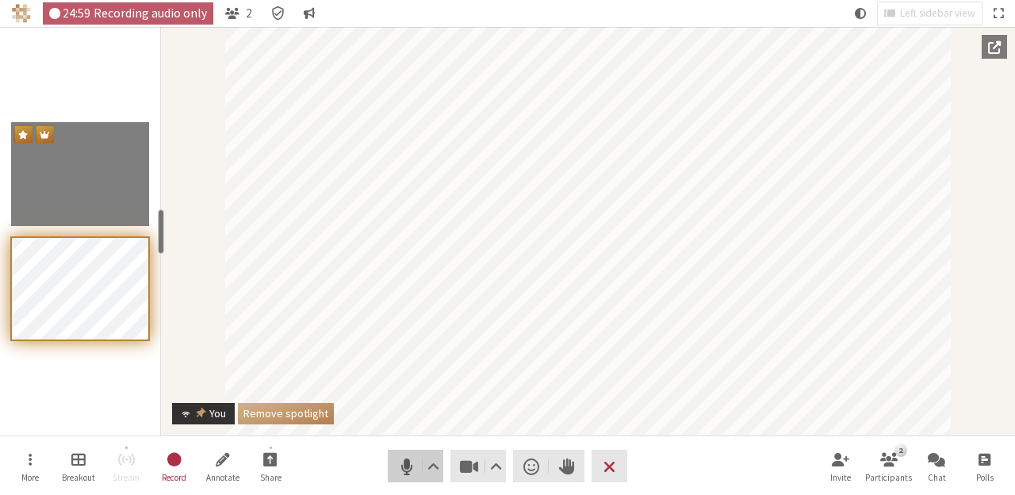
click at [396, 465] on span "Mute (Alt+A)" at bounding box center [407, 466] width 22 height 22
